Goal: Task Accomplishment & Management: Use online tool/utility

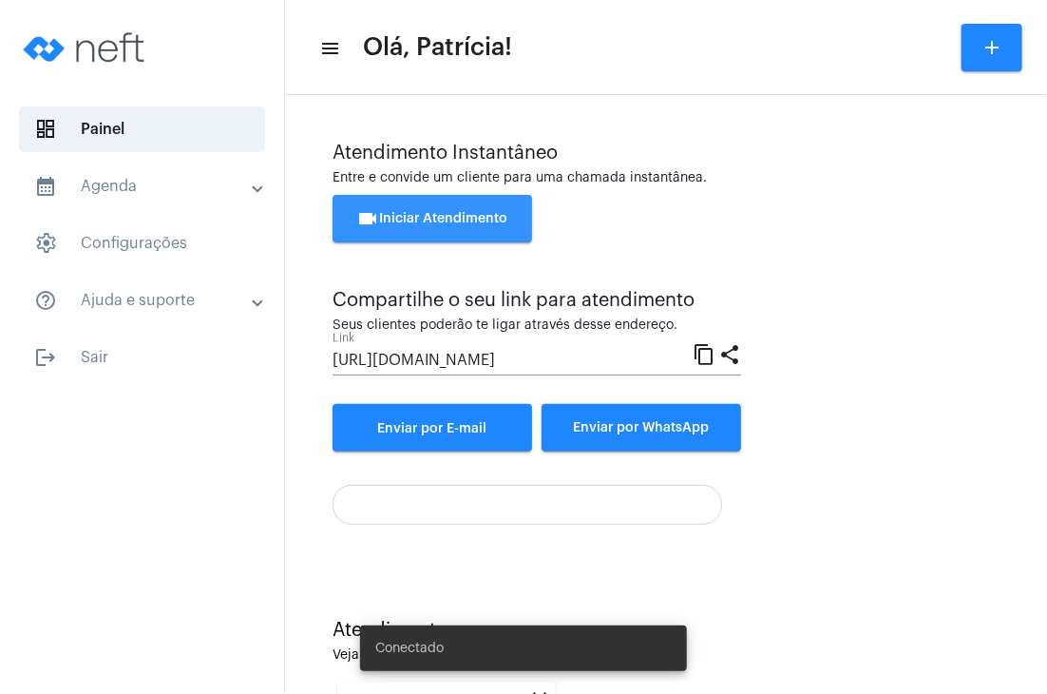
click at [474, 206] on button "videocam Iniciar Atendimento" at bounding box center [433, 219] width 200 height 48
click at [491, 226] on button "videocam Iniciar Atendimento" at bounding box center [433, 219] width 200 height 48
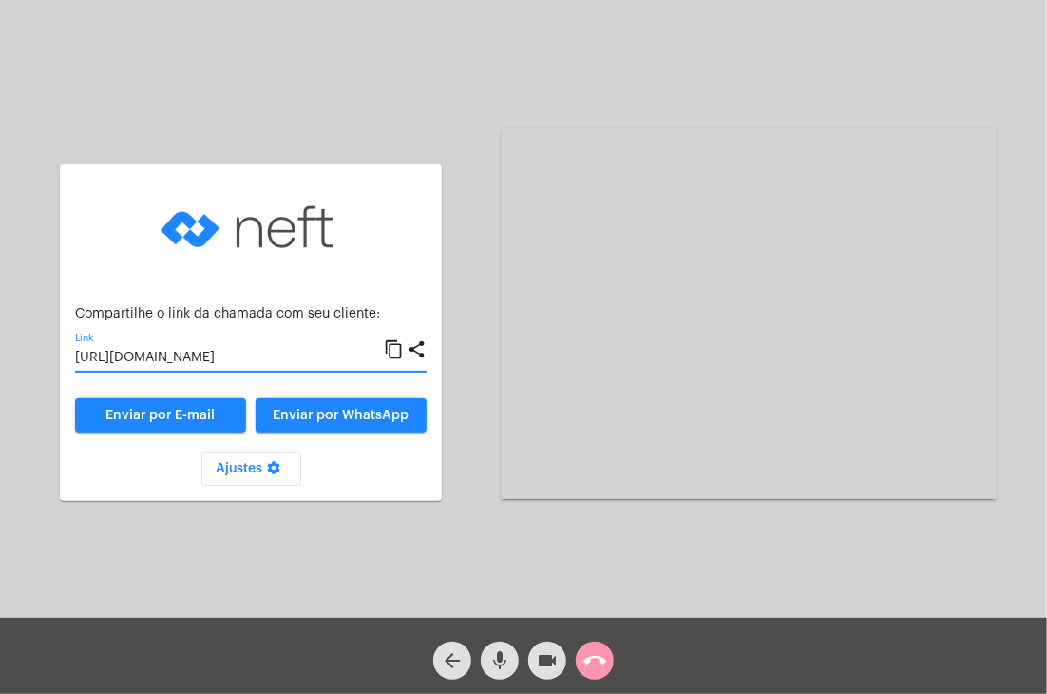
click at [266, 355] on input "[URL][DOMAIN_NAME]" at bounding box center [229, 358] width 309 height 15
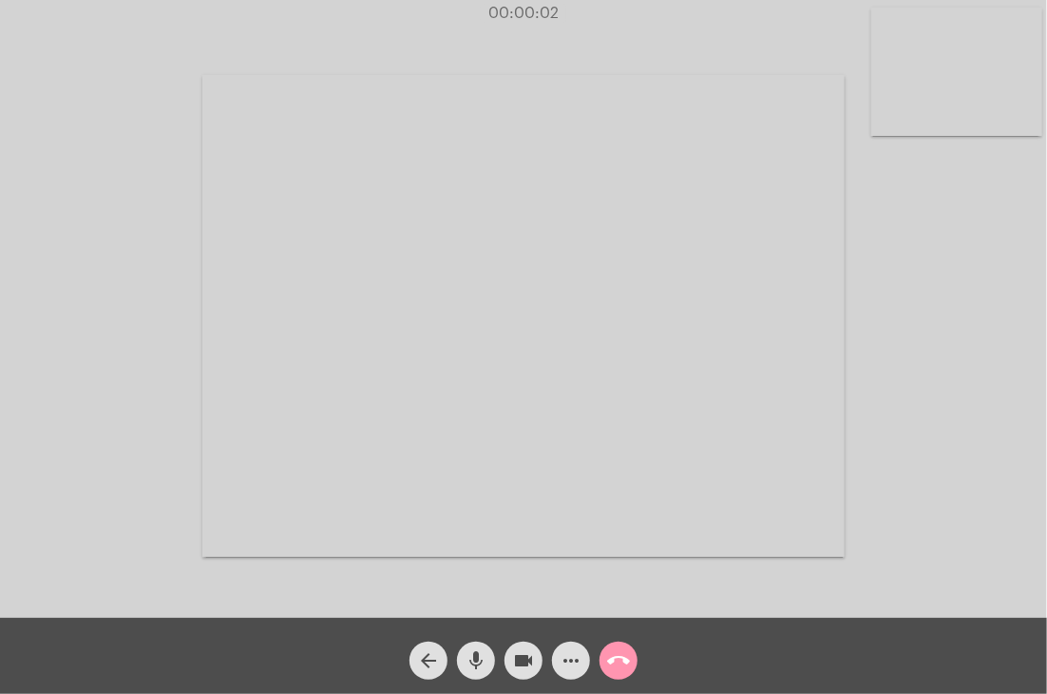
click at [956, 107] on video at bounding box center [957, 72] width 171 height 128
click at [821, 62] on div "Acessando Câmera e Microfone..." at bounding box center [648, 314] width 643 height 613
click at [841, 176] on video at bounding box center [648, 314] width 643 height 482
